Goal: Check status: Check status

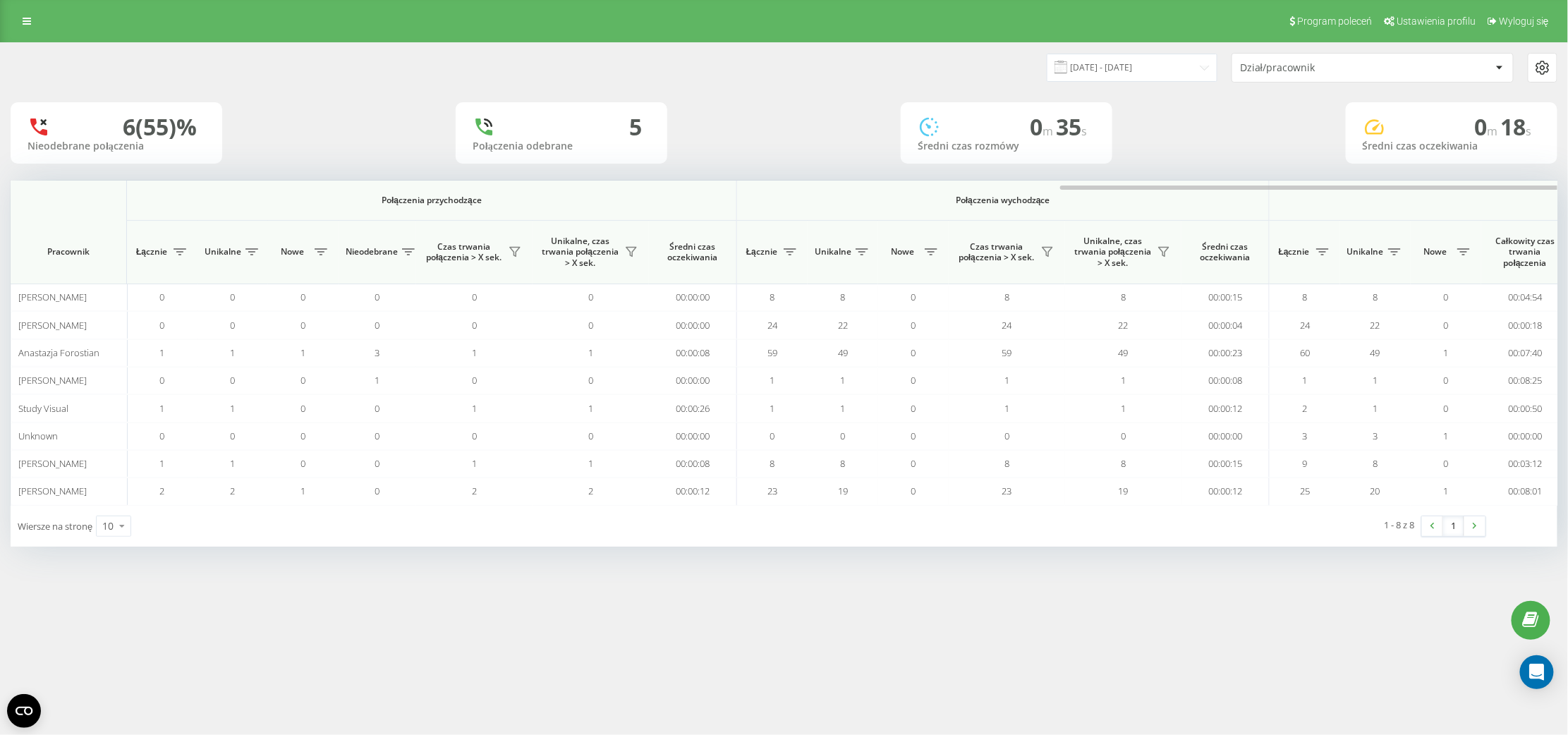
scroll to position [0, 623]
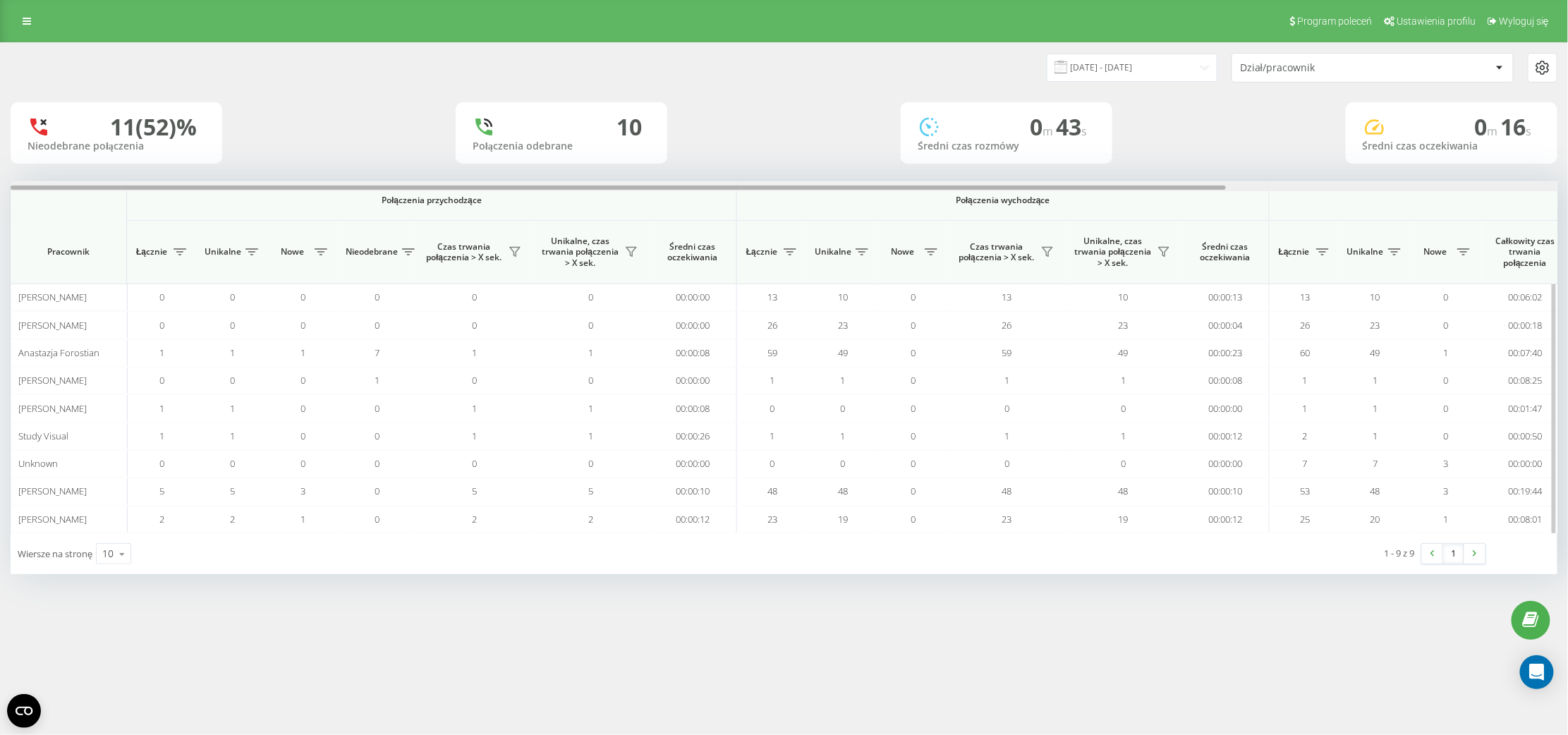
scroll to position [0, 420]
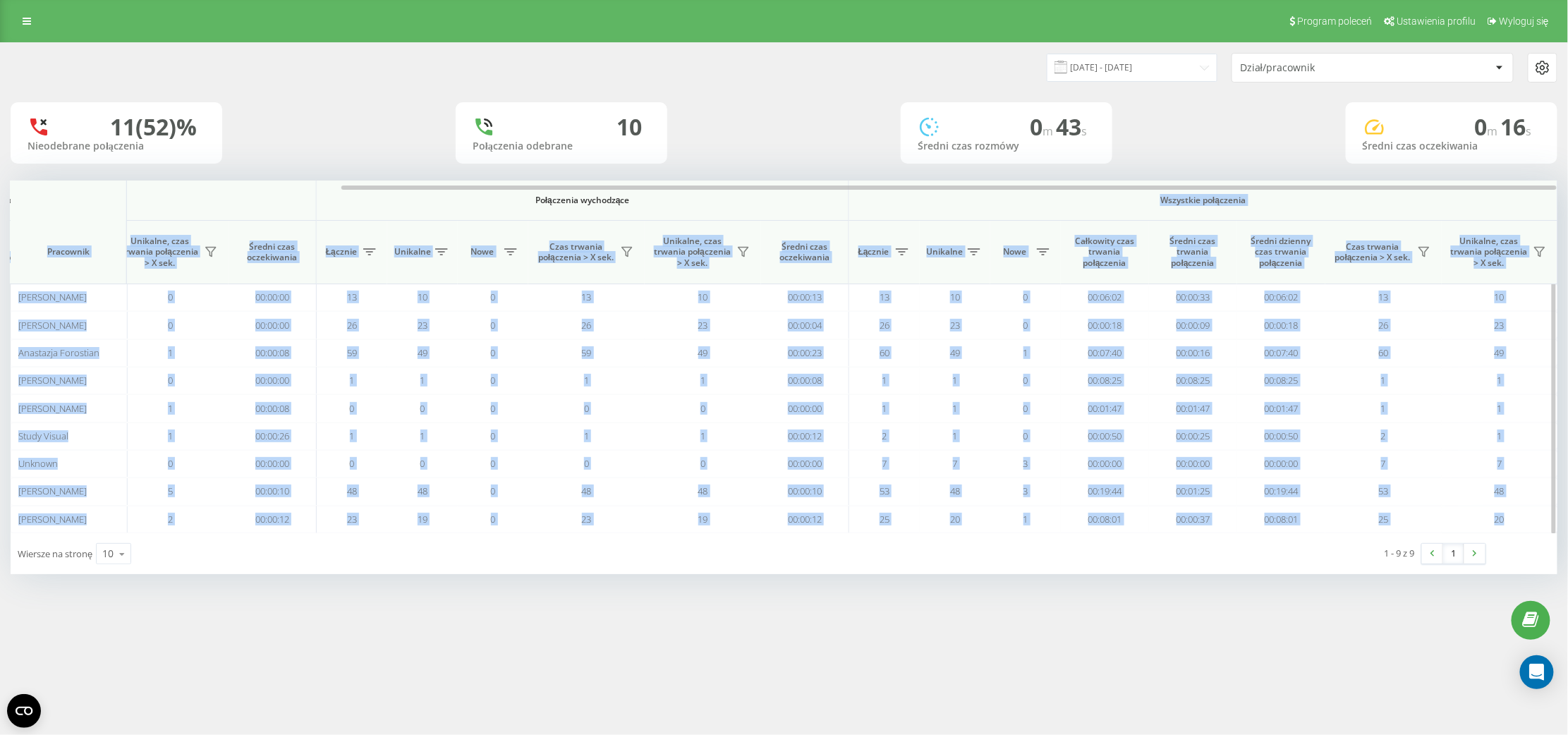
drag, startPoint x: 946, startPoint y: 184, endPoint x: 1036, endPoint y: 197, distance: 90.9
click at [1036, 197] on div "Połączenia przychodzące Połączenia wychodzące Wszystkie połączenia Pracownik Łą…" at bounding box center [784, 357] width 1547 height 353
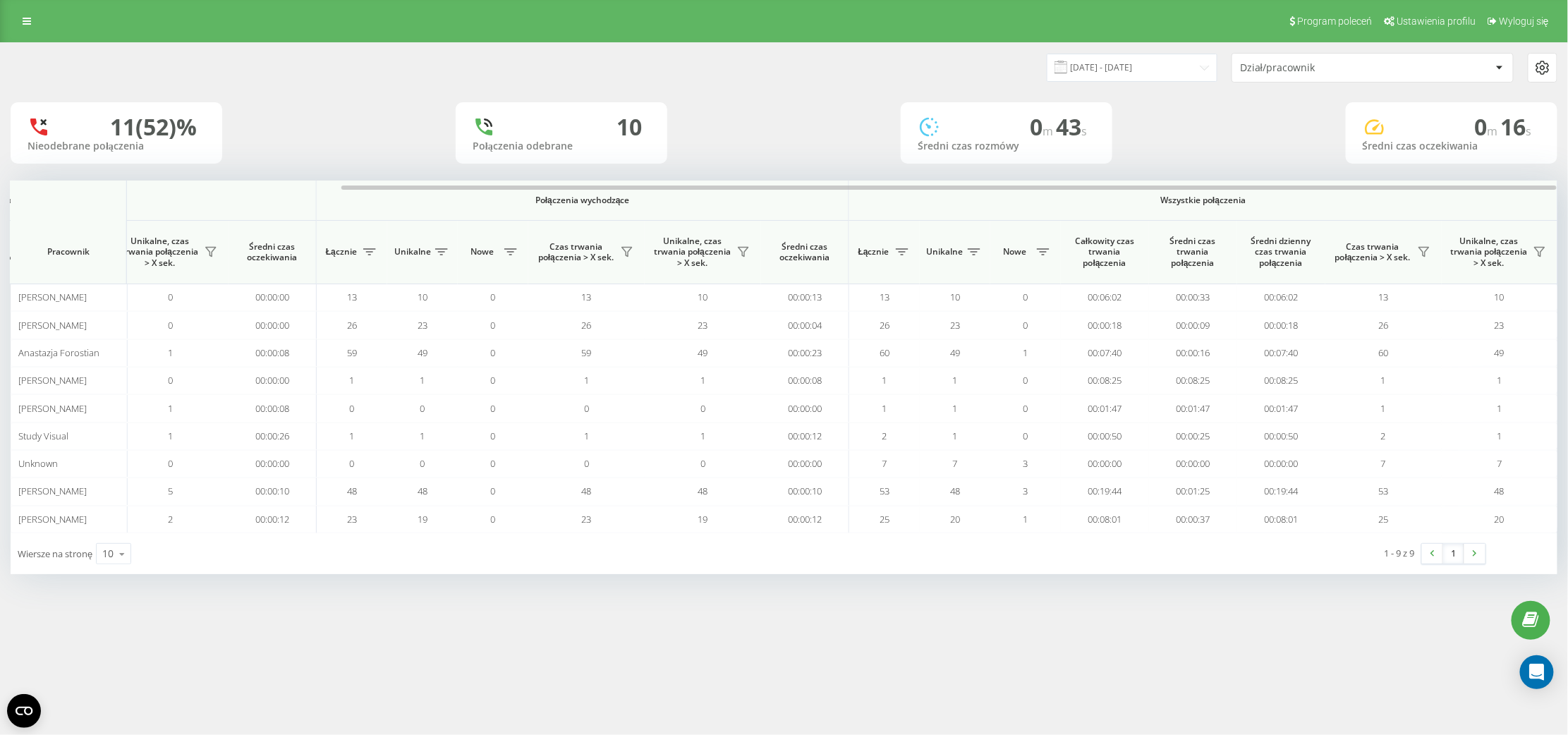
click at [1206, 157] on div "11 (52)% Nieodebrane połączenia 10 Połączenia odebrane 0 m 43 s Średni czas roz…" at bounding box center [784, 133] width 1547 height 62
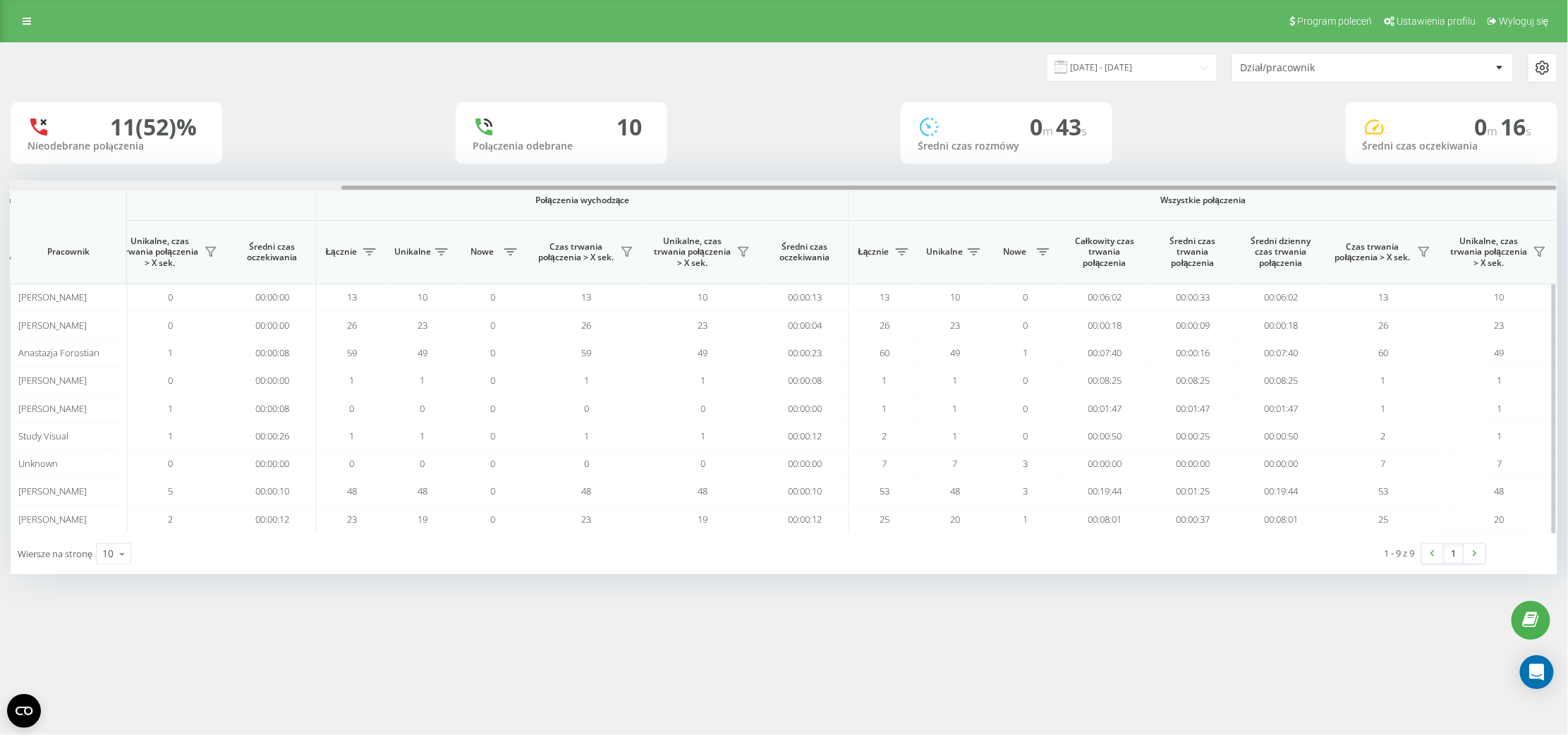
drag, startPoint x: 1111, startPoint y: 189, endPoint x: 1144, endPoint y: 182, distance: 33.7
click at [1144, 182] on div at bounding box center [784, 186] width 1547 height 11
